Goal: Transaction & Acquisition: Purchase product/service

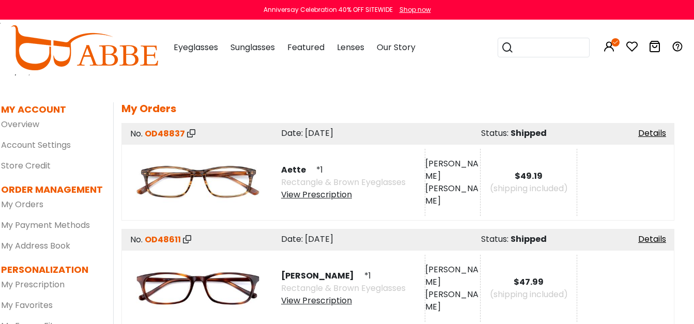
scroll to position [13, 9]
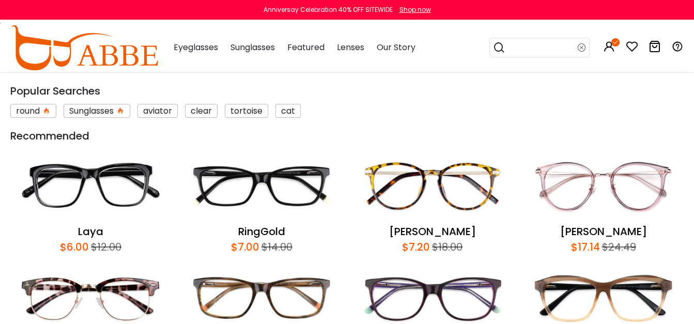
click at [546, 50] on input "search" at bounding box center [542, 47] width 72 height 19
type input "****"
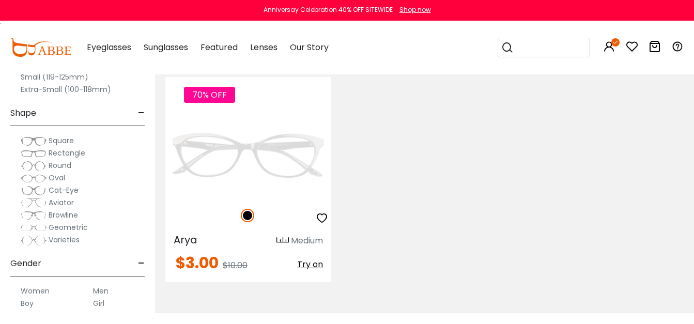
scroll to position [229, 0]
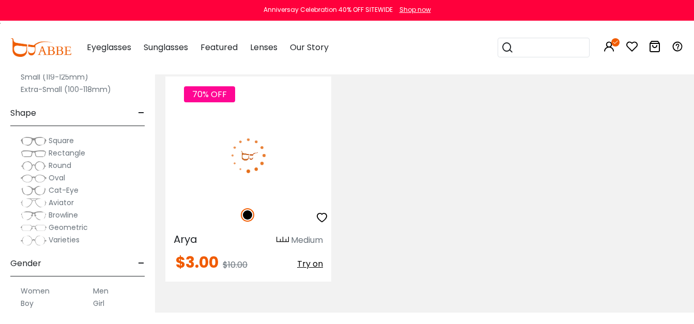
click at [271, 151] on img at bounding box center [248, 155] width 166 height 83
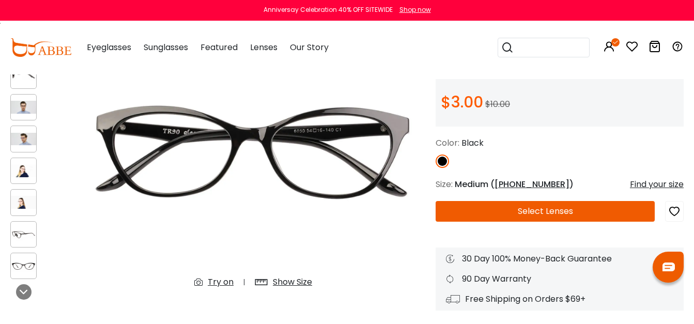
scroll to position [109, 0]
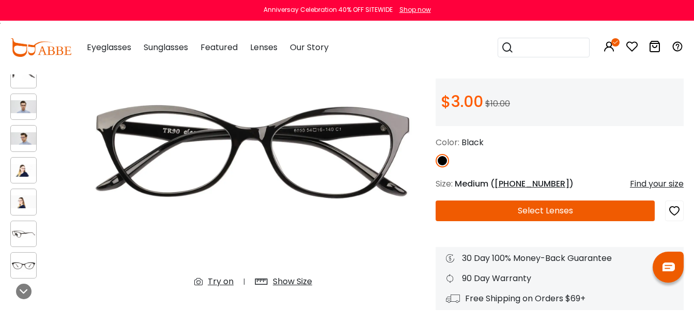
click at [488, 207] on button "Select Lenses" at bounding box center [545, 211] width 219 height 21
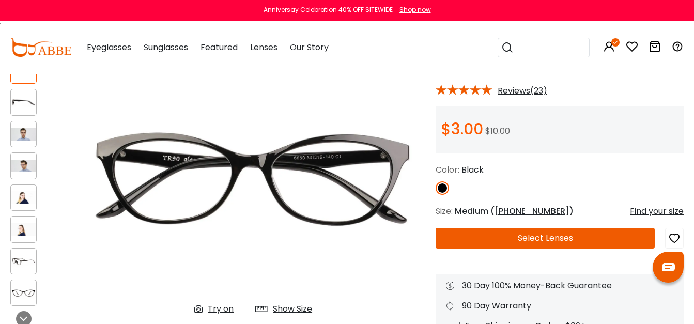
scroll to position [81, 0]
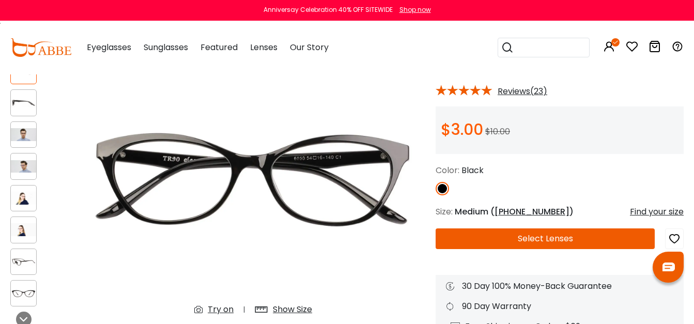
click at [643, 210] on div "Find your size" at bounding box center [657, 212] width 54 height 12
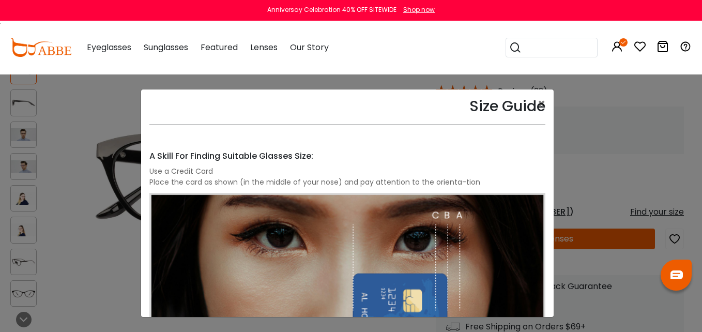
click at [609, 135] on div "Size Guide × A Skill For Finding Suitable Glasses Size: Use a Credit Card Place…" at bounding box center [351, 166] width 702 height 332
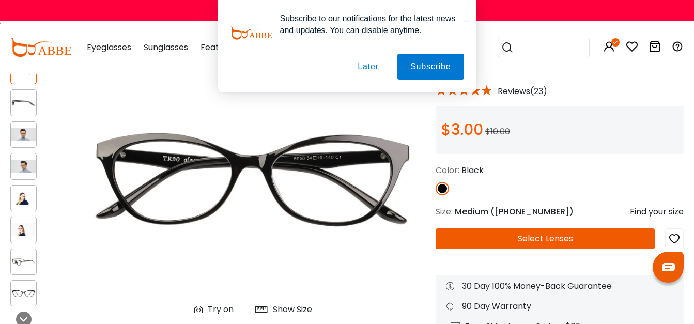
click at [524, 240] on button "Select Lenses" at bounding box center [545, 238] width 219 height 21
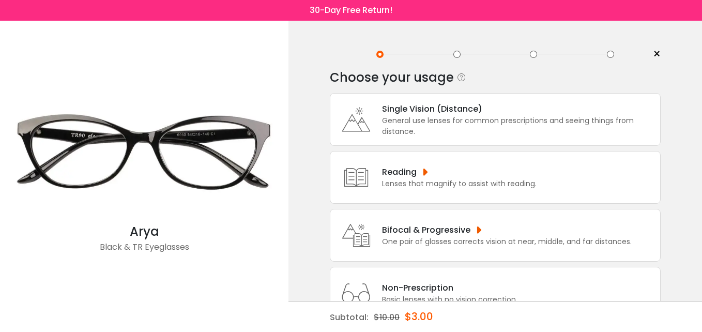
click at [395, 106] on div "Single Vision (Distance)" at bounding box center [518, 108] width 273 height 13
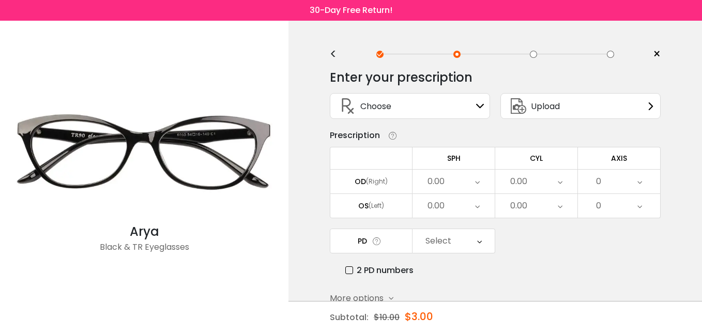
click at [409, 110] on div "Choose Sign In" at bounding box center [409, 106] width 149 height 25
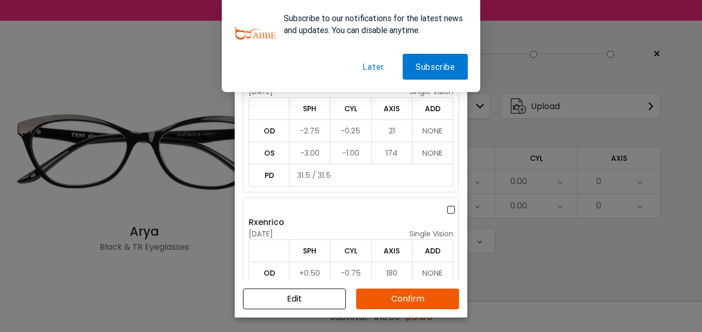
click at [379, 64] on button "Later" at bounding box center [372, 67] width 47 height 26
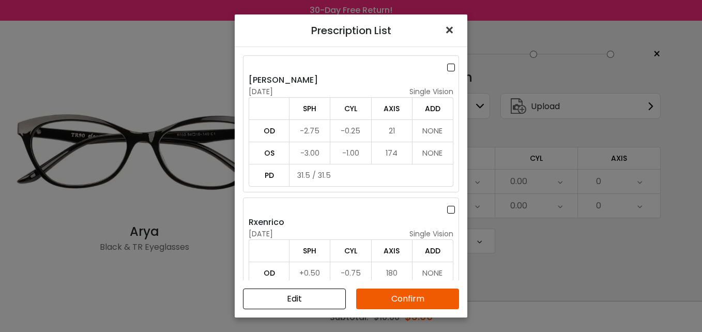
click at [448, 24] on span "×" at bounding box center [451, 30] width 15 height 22
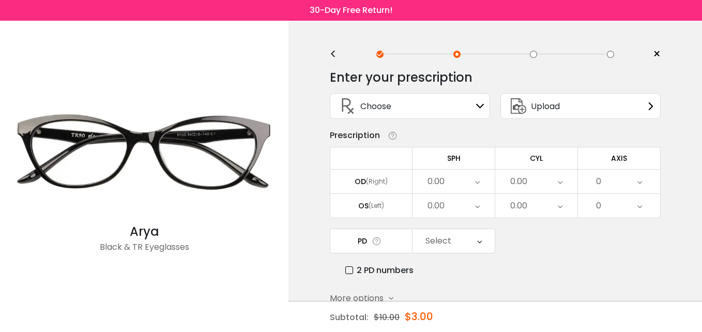
click at [473, 181] on div "0.00" at bounding box center [453, 182] width 82 height 24
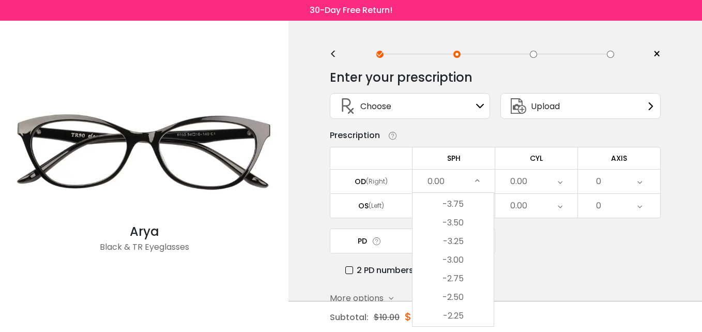
scroll to position [1257, 0]
click at [465, 249] on li "-2.50" at bounding box center [452, 248] width 81 height 19
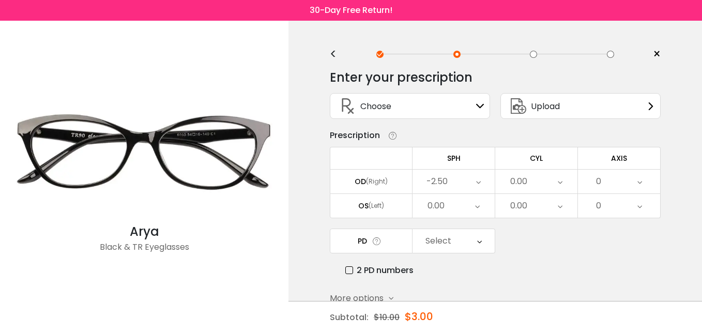
click at [470, 204] on div "0.00" at bounding box center [453, 206] width 82 height 24
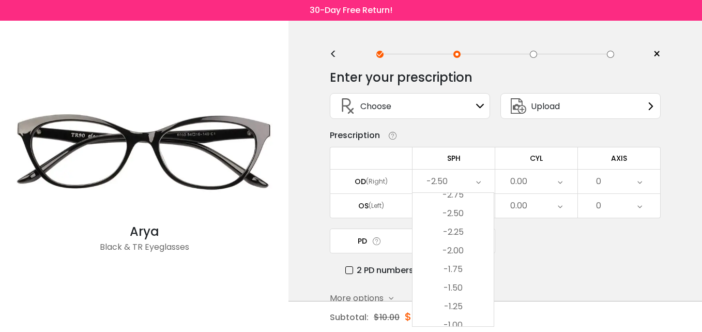
scroll to position [1288, 0]
click at [463, 202] on li "-2.75" at bounding box center [452, 198] width 81 height 19
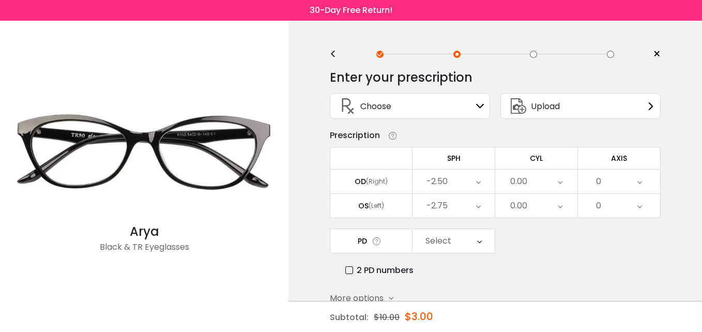
click at [552, 183] on div "0.00" at bounding box center [536, 182] width 82 height 24
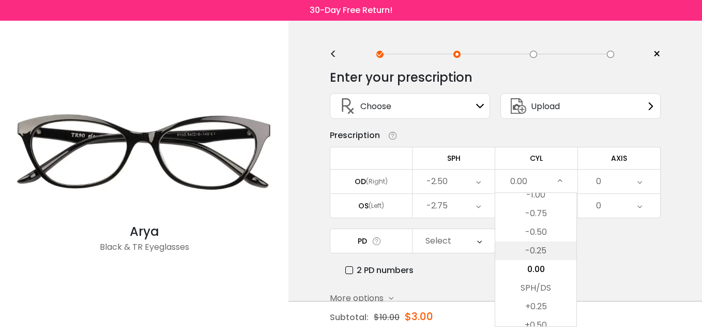
click at [545, 252] on li "-0.25" at bounding box center [535, 250] width 81 height 19
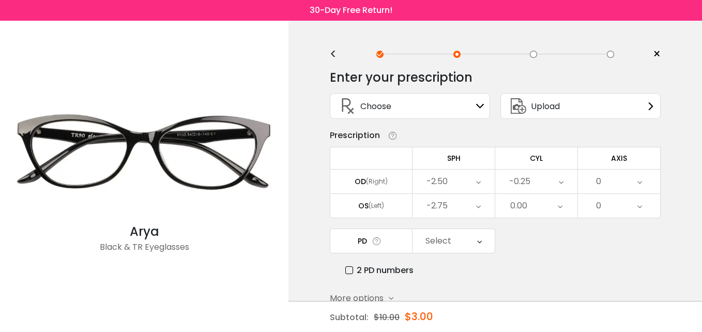
click at [528, 202] on div "0.00" at bounding box center [536, 206] width 82 height 24
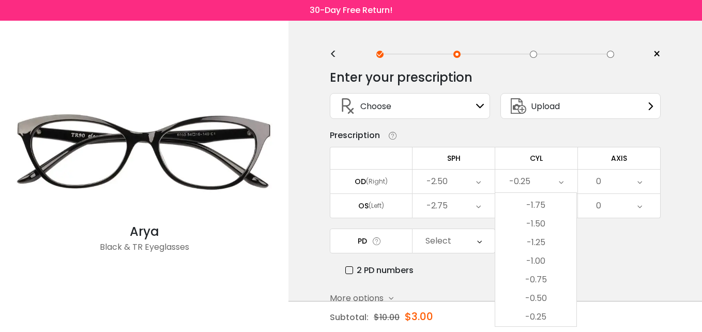
scroll to position [313, 0]
click at [534, 237] on li "-1.25" at bounding box center [535, 243] width 81 height 19
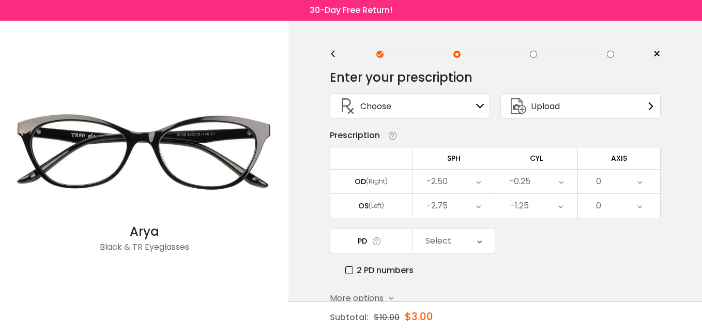
click at [640, 184] on icon at bounding box center [639, 182] width 5 height 24
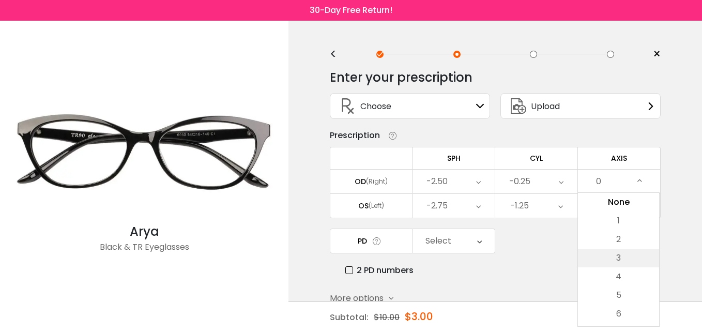
click at [629, 251] on li "3" at bounding box center [618, 258] width 81 height 19
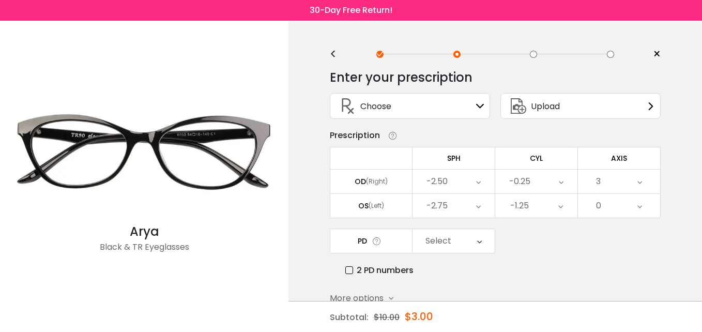
click at [636, 206] on div "0" at bounding box center [619, 206] width 82 height 24
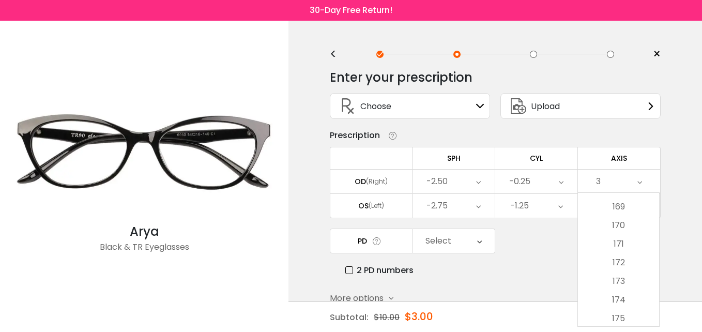
scroll to position [3142, 0]
click at [620, 295] on li "174" at bounding box center [618, 298] width 81 height 19
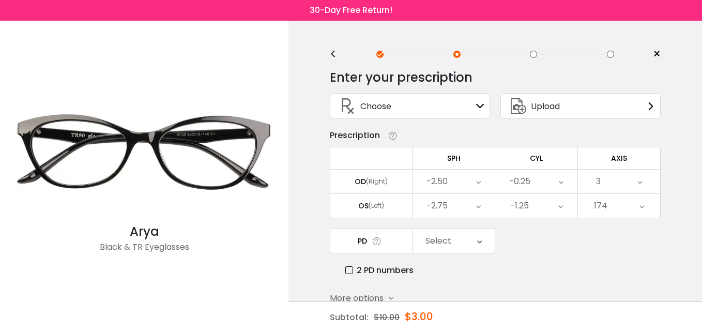
click at [470, 242] on div "Select" at bounding box center [453, 241] width 82 height 24
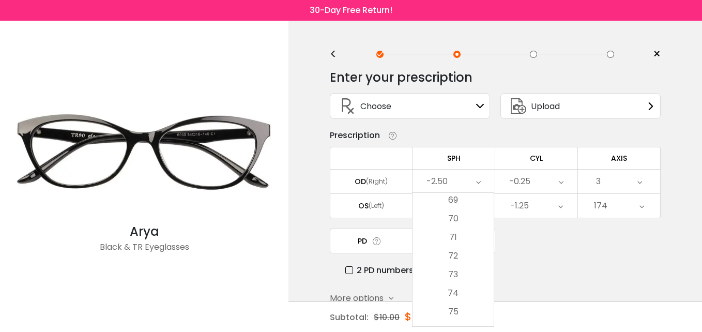
scroll to position [431, 0]
click at [349, 267] on label "2 PD numbers" at bounding box center [379, 270] width 68 height 13
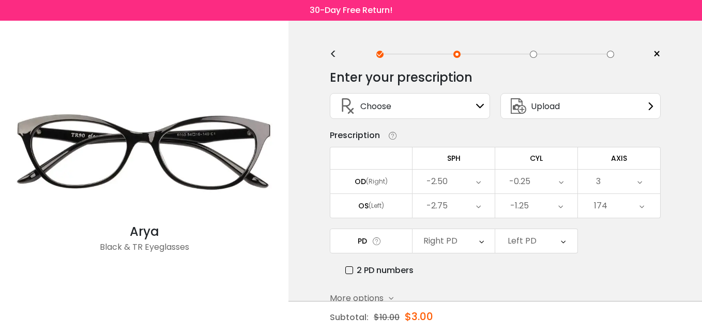
click at [479, 244] on icon at bounding box center [481, 241] width 5 height 24
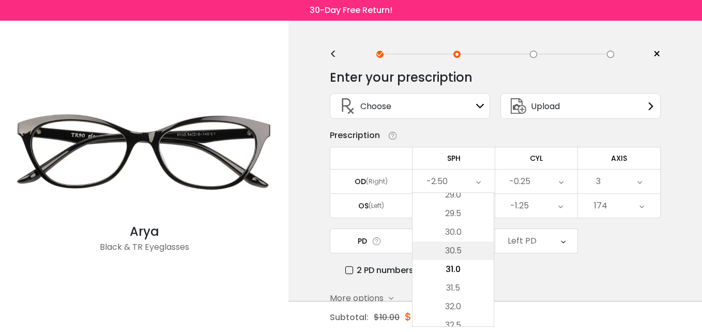
click at [467, 248] on li "30.5" at bounding box center [452, 250] width 81 height 19
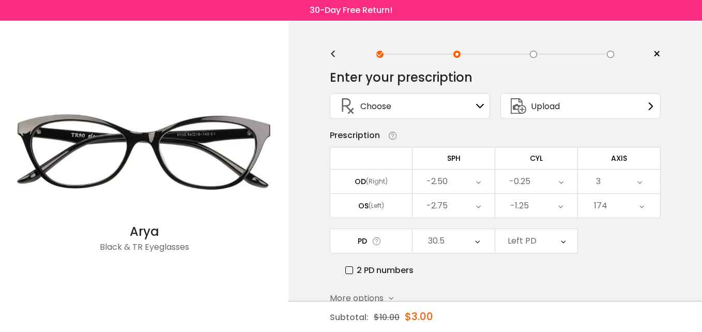
click at [537, 233] on div "Left PD" at bounding box center [536, 241] width 82 height 24
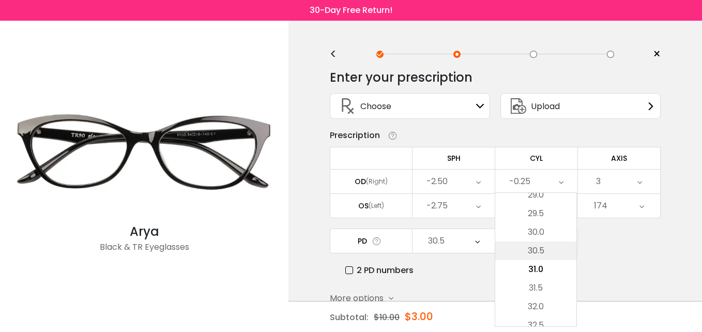
scroll to position [202, 0]
click at [537, 244] on li "29.5" at bounding box center [535, 242] width 81 height 19
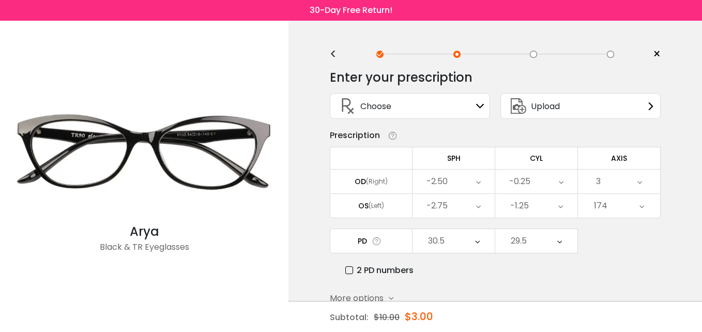
scroll to position [55, 0]
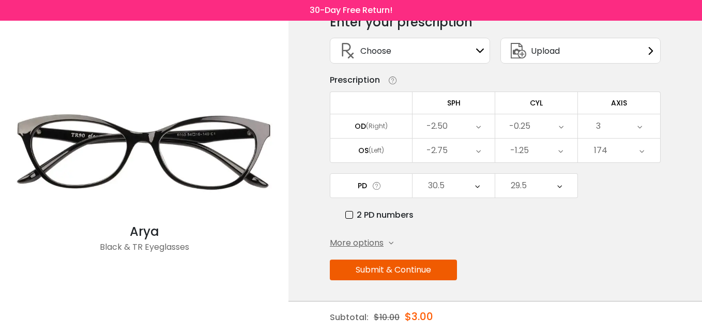
click at [414, 273] on button "Submit & Continue" at bounding box center [393, 269] width 127 height 21
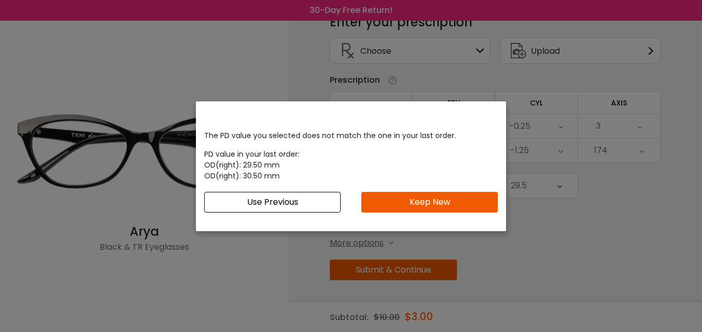
click at [398, 199] on button "Keep New" at bounding box center [429, 202] width 136 height 21
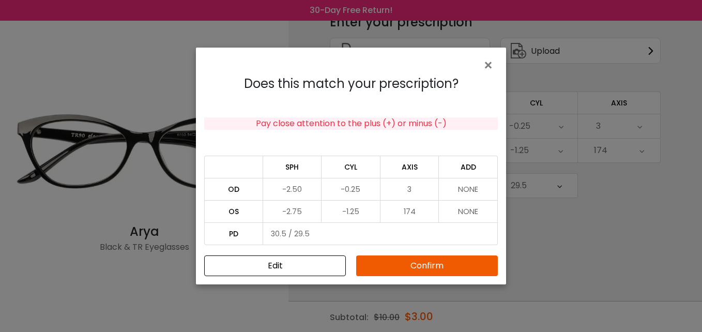
click at [425, 270] on button "Confirm" at bounding box center [427, 265] width 142 height 21
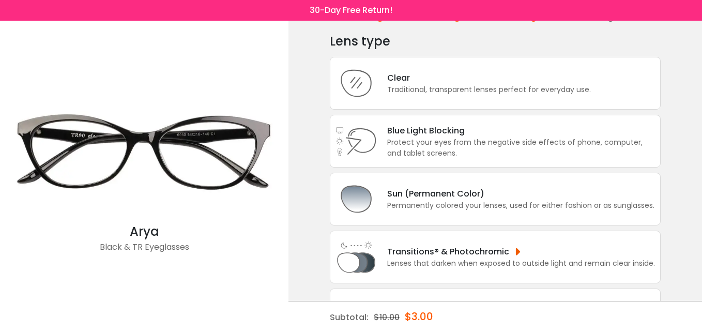
scroll to position [34, 0]
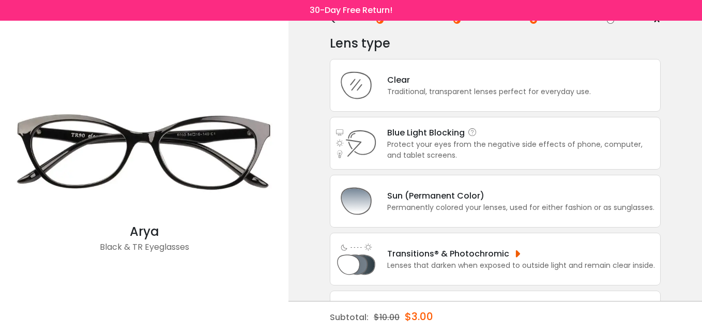
click at [416, 145] on div "Protect your eyes from the negative side effects of phone, computer, and tablet…" at bounding box center [521, 150] width 268 height 22
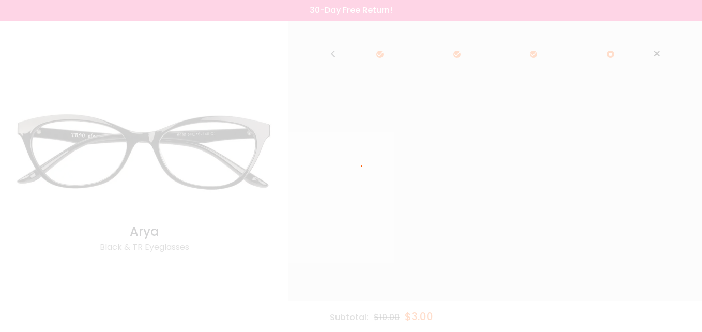
scroll to position [0, 0]
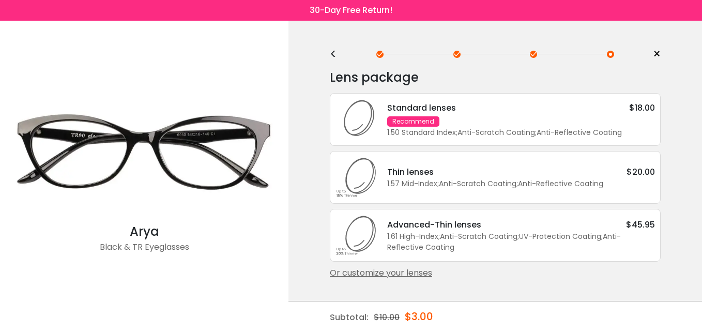
click at [337, 56] on div "<" at bounding box center [338, 54] width 16 height 8
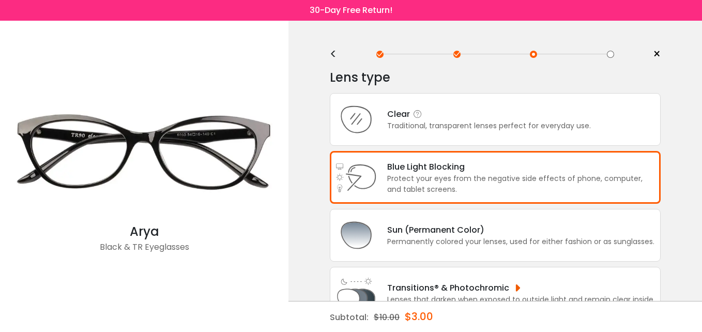
click at [432, 124] on div "Traditional, transparent lenses perfect for everyday use." at bounding box center [489, 125] width 204 height 11
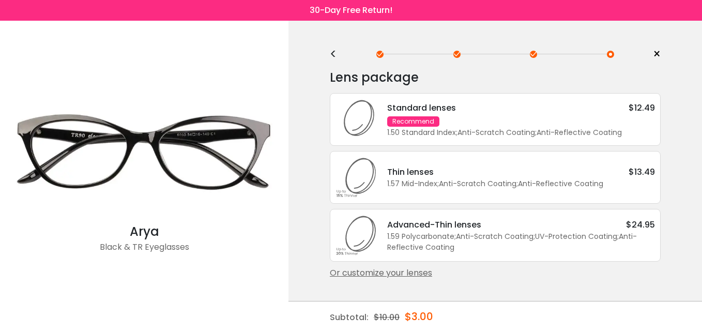
click at [331, 52] on div "<" at bounding box center [338, 54] width 16 height 8
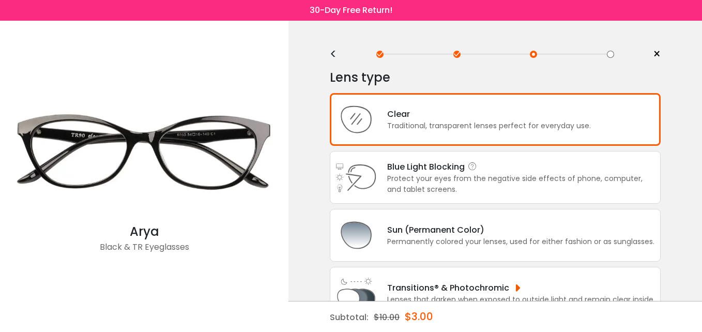
click at [448, 180] on div "Protect your eyes from the negative side effects of phone, computer, and tablet…" at bounding box center [521, 184] width 268 height 22
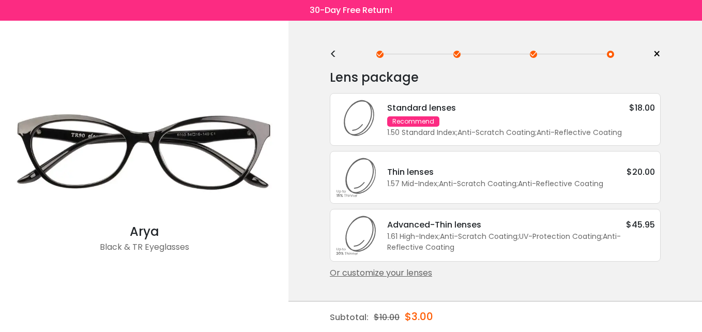
click at [333, 58] on div "<" at bounding box center [338, 54] width 16 height 8
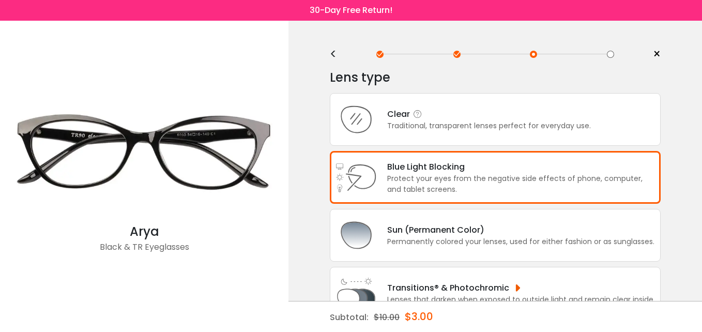
click at [438, 125] on div "Traditional, transparent lenses perfect for everyday use." at bounding box center [489, 125] width 204 height 11
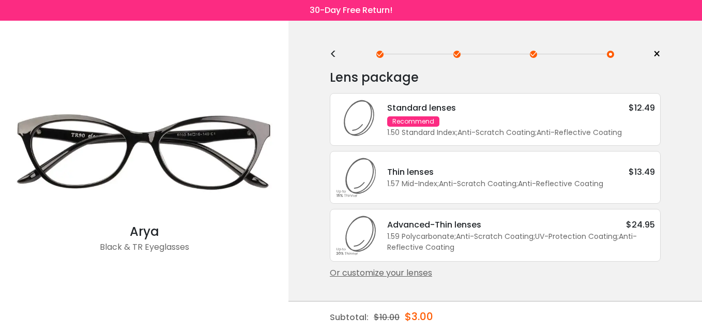
click at [338, 52] on div "<" at bounding box center [338, 54] width 16 height 8
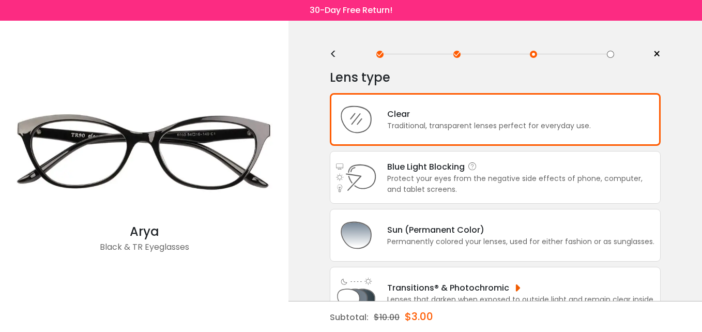
click at [462, 173] on div "Protect your eyes from the negative side effects of phone, computer, and tablet…" at bounding box center [521, 184] width 268 height 22
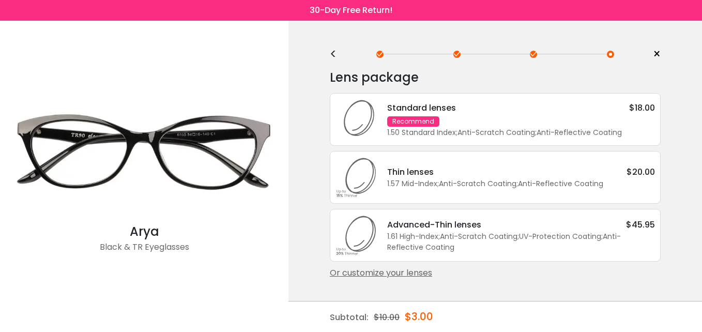
click at [335, 53] on div "<" at bounding box center [338, 54] width 16 height 8
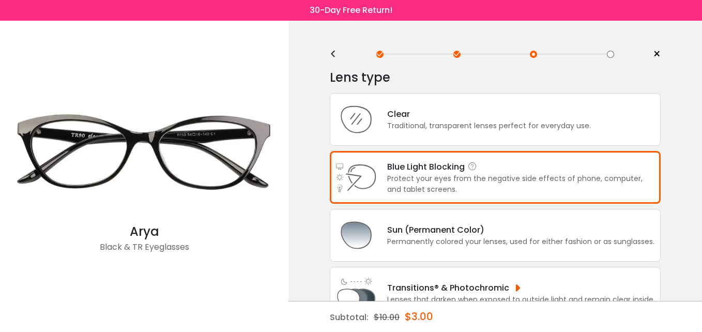
click at [464, 177] on div "Protect your eyes from the negative side effects of phone, computer, and tablet…" at bounding box center [521, 184] width 268 height 22
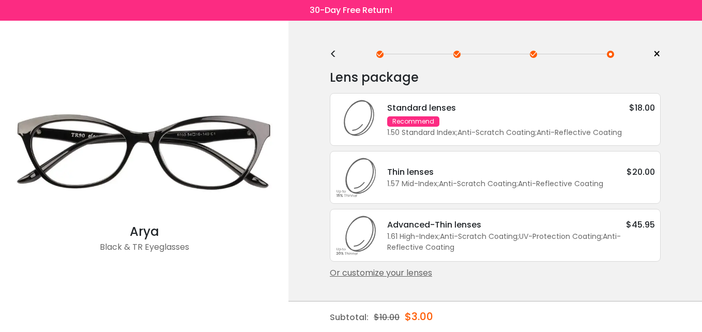
click at [470, 118] on div "Standard lenses $18.00 Recommend 1.50 Standard Index ; Anti-Scratch Coating ; A…" at bounding box center [516, 119] width 278 height 37
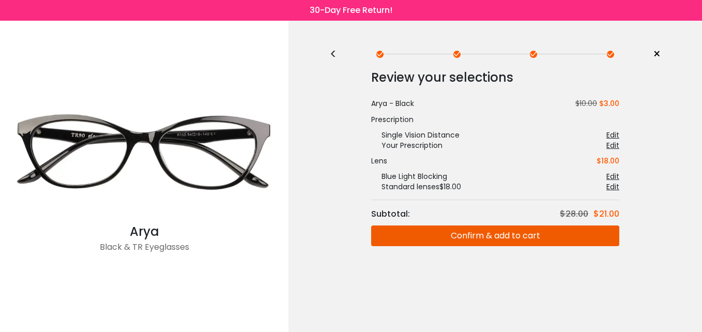
click at [467, 239] on button "Confirm & add to cart" at bounding box center [495, 235] width 248 height 21
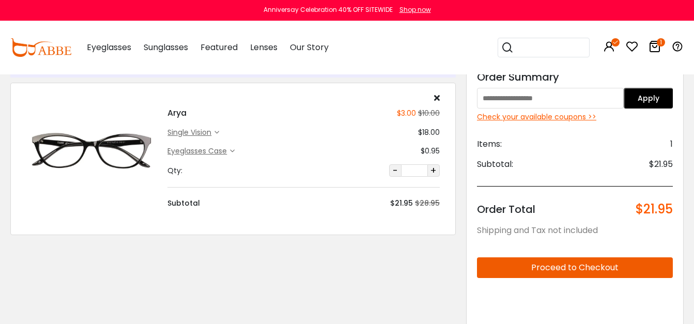
scroll to position [26, 0]
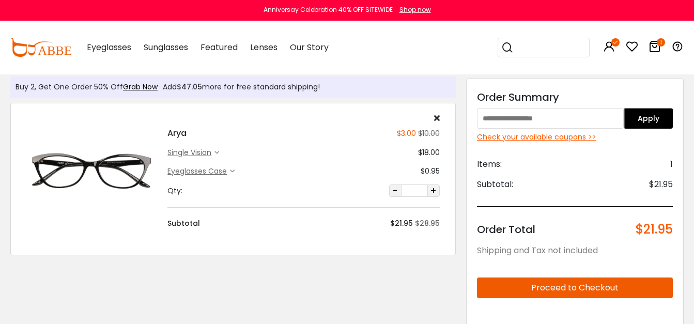
click at [504, 121] on input "text" at bounding box center [550, 118] width 147 height 21
type input "****"
click at [657, 115] on button "Apply" at bounding box center [648, 118] width 49 height 21
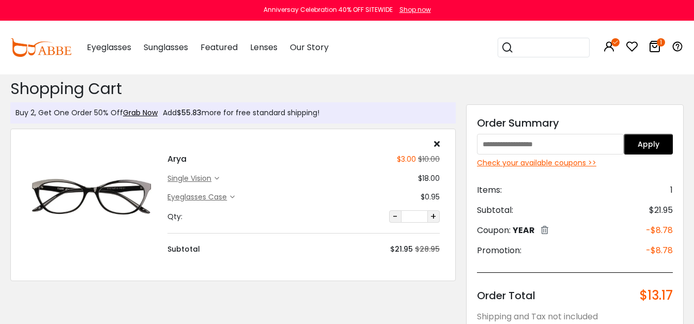
click at [566, 145] on input "text" at bounding box center [550, 144] width 147 height 21
click at [640, 145] on button "Apply" at bounding box center [648, 144] width 49 height 21
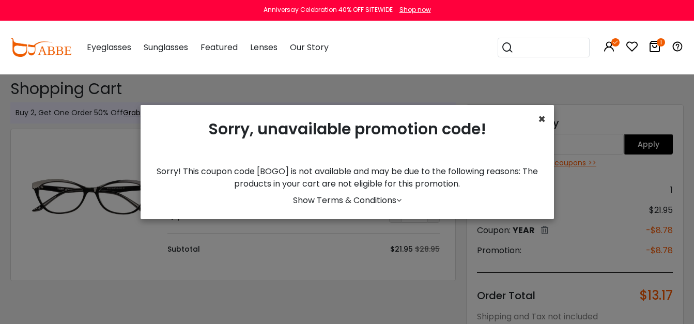
click at [540, 119] on span "×" at bounding box center [542, 119] width 8 height 17
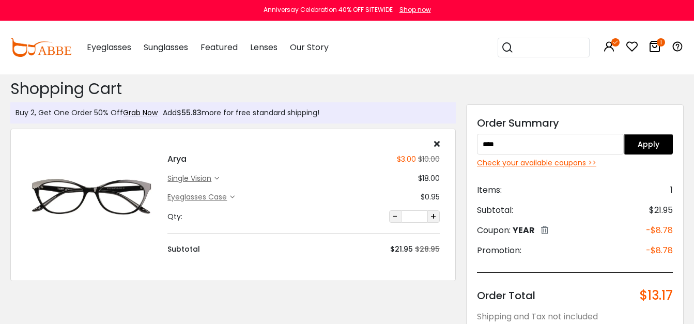
click at [537, 143] on input "****" at bounding box center [550, 144] width 147 height 21
type input "***"
click at [644, 144] on button "Apply" at bounding box center [648, 144] width 49 height 21
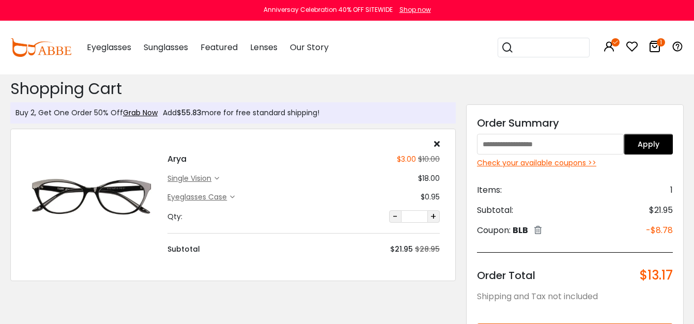
click at [518, 147] on input "text" at bounding box center [550, 144] width 147 height 21
type input "****"
click at [645, 152] on button "Apply" at bounding box center [648, 144] width 49 height 21
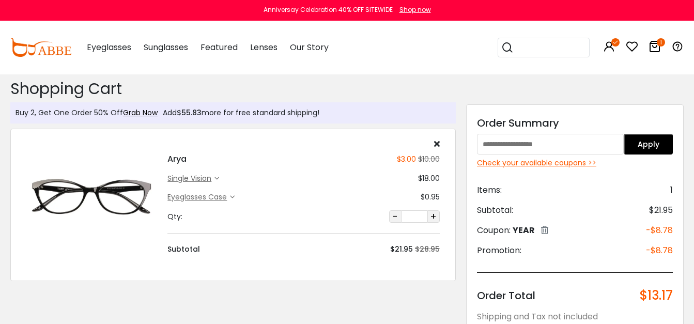
click at [552, 151] on input "text" at bounding box center [550, 144] width 147 height 21
type input "***"
click at [651, 145] on button "Apply" at bounding box center [648, 144] width 49 height 21
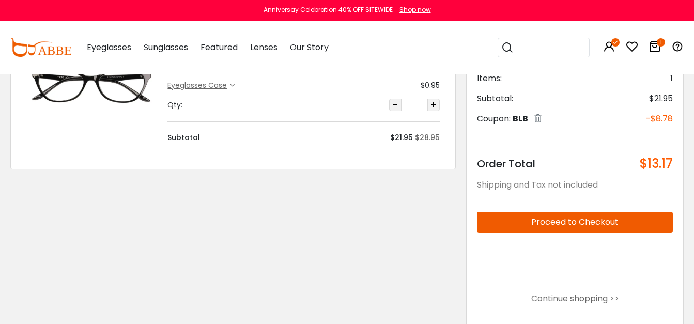
scroll to position [114, 0]
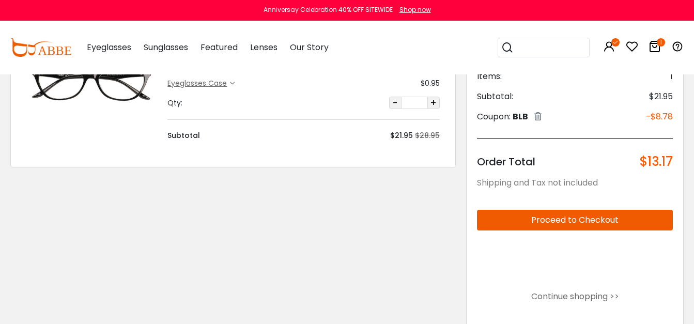
click at [547, 218] on button "Proceed to Checkout" at bounding box center [575, 220] width 196 height 21
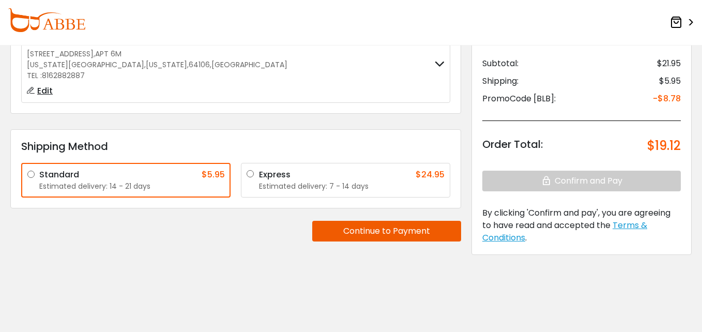
scroll to position [110, 0]
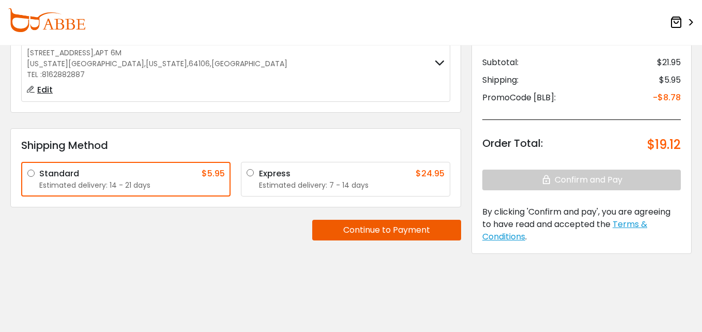
click at [280, 181] on div "Estimated delivery: 7 - 14 days" at bounding box center [352, 185] width 186 height 11
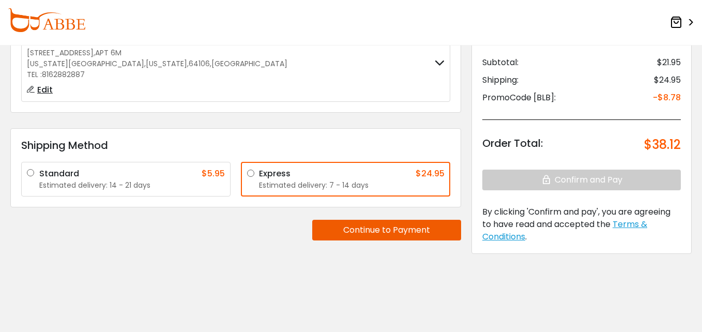
click at [394, 228] on button "Continue to Payment" at bounding box center [386, 230] width 149 height 21
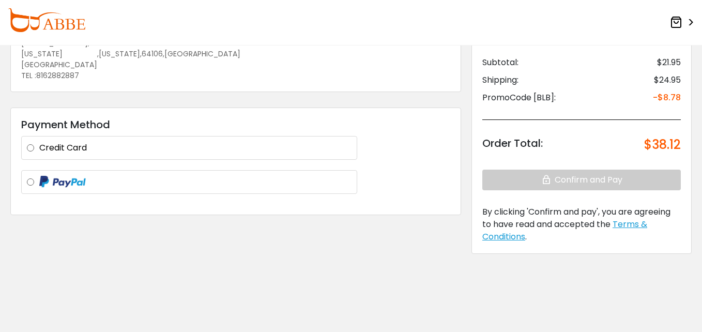
click at [39, 176] on label at bounding box center [195, 182] width 312 height 13
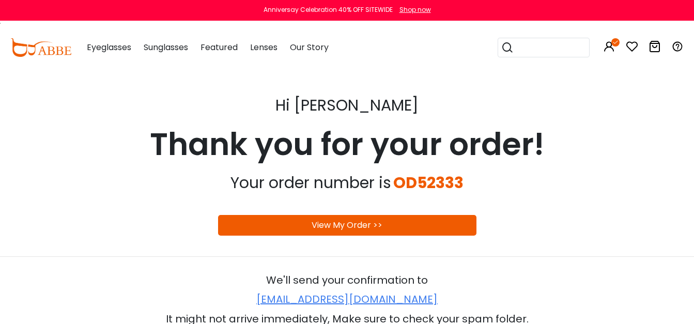
scroll to position [38, 0]
